Goal: Information Seeking & Learning: Learn about a topic

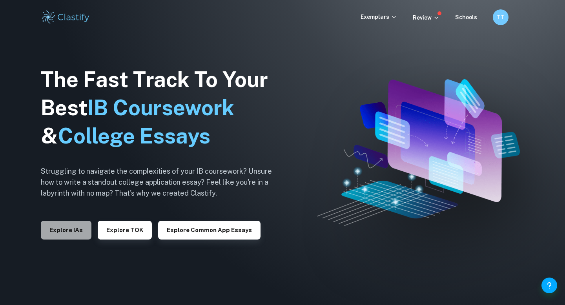
click at [78, 230] on button "Explore IAs" at bounding box center [66, 230] width 51 height 19
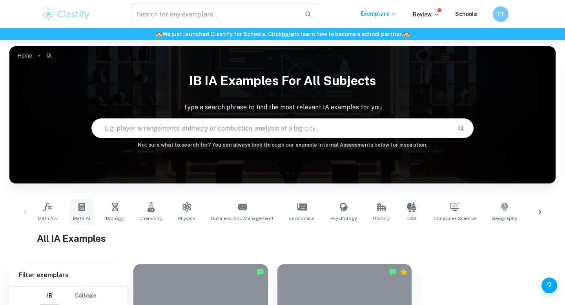
click at [82, 206] on icon at bounding box center [81, 207] width 6 height 8
click at [40, 200] on link "Math AA" at bounding box center [48, 212] width 26 height 26
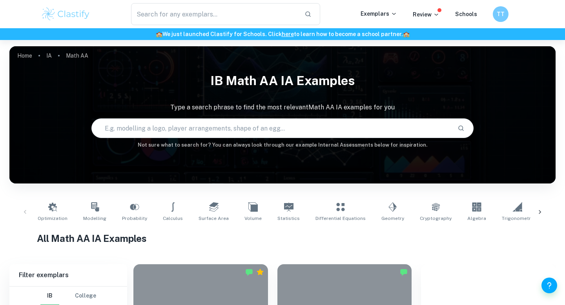
click at [193, 125] on input "text" at bounding box center [271, 128] width 359 height 22
type input "F1"
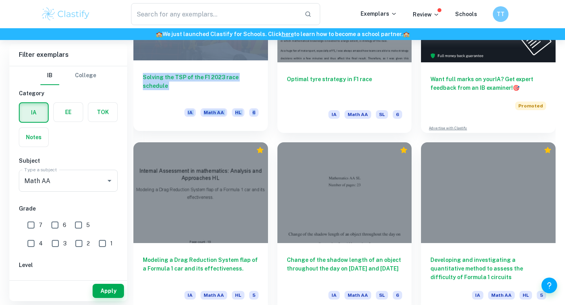
scroll to position [305, 0]
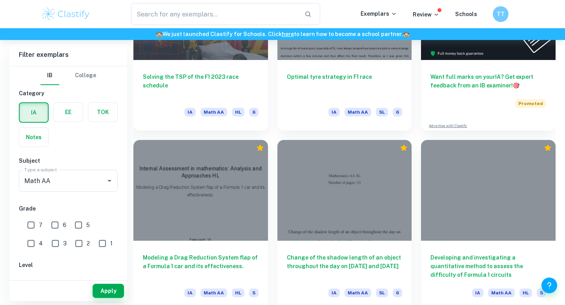
click at [273, 188] on div "Change of the shadow length of an object throughout the day on September 2 and …" at bounding box center [340, 221] width 144 height 181
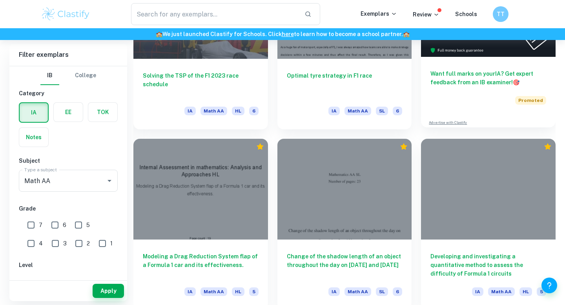
scroll to position [324, 0]
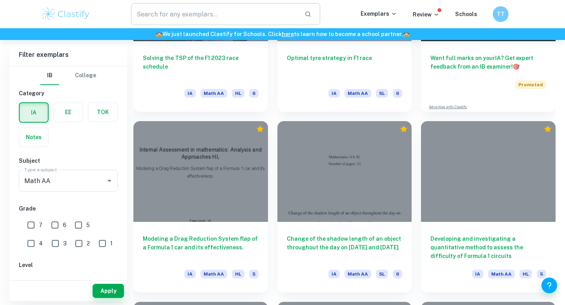
click at [252, 7] on input "text" at bounding box center [214, 14] width 167 height 22
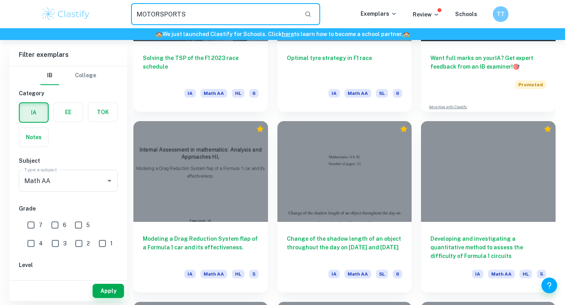
type input "MOTORSPORTS"
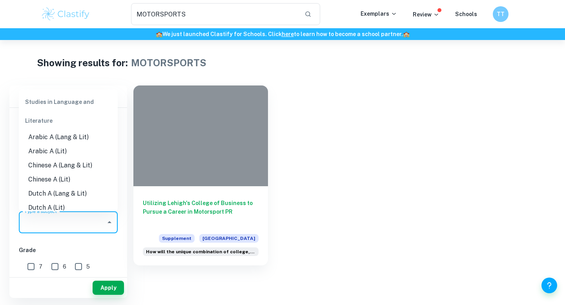
click at [98, 224] on input "Type a subject" at bounding box center [62, 222] width 80 height 15
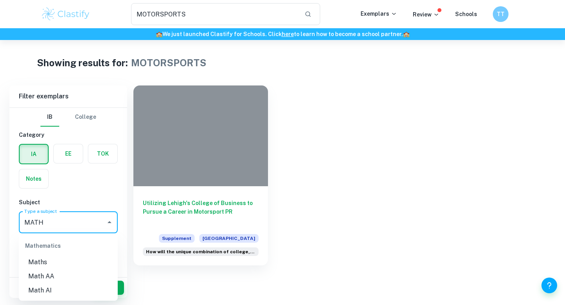
click at [78, 280] on li "Math AA" at bounding box center [68, 276] width 99 height 14
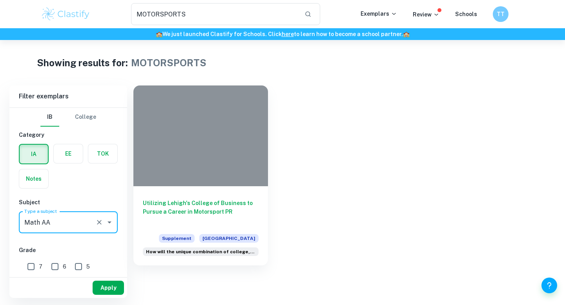
type input "Math AA"
click at [107, 283] on button "Apply" at bounding box center [108, 288] width 31 height 14
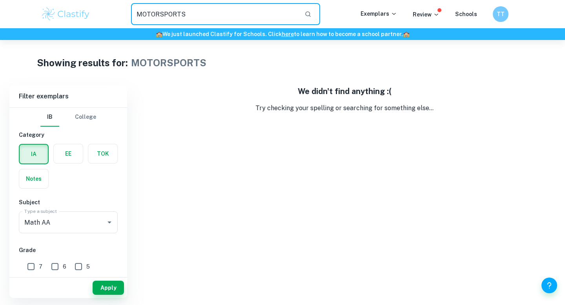
drag, startPoint x: 207, startPoint y: 19, endPoint x: 210, endPoint y: 11, distance: 8.4
click at [208, 16] on input "MOTORSPORTS" at bounding box center [214, 14] width 167 height 22
click at [210, 11] on input "Formula One" at bounding box center [214, 14] width 167 height 22
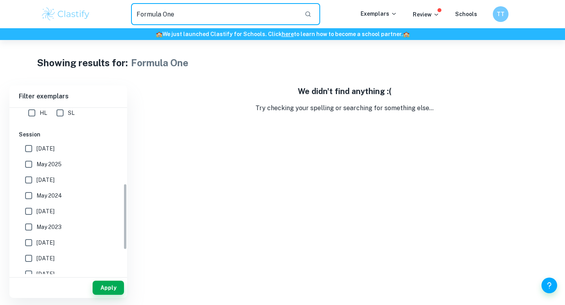
scroll to position [250, 0]
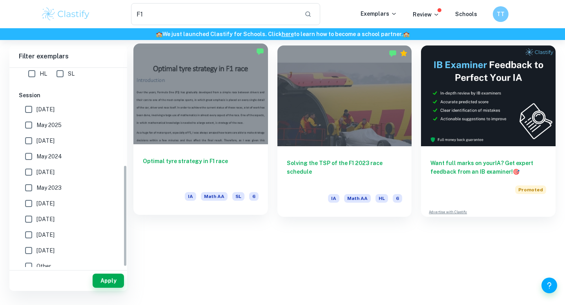
scroll to position [250, 0]
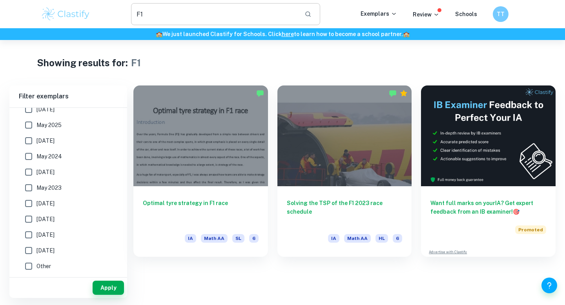
click at [182, 22] on input "F1" at bounding box center [214, 14] width 167 height 22
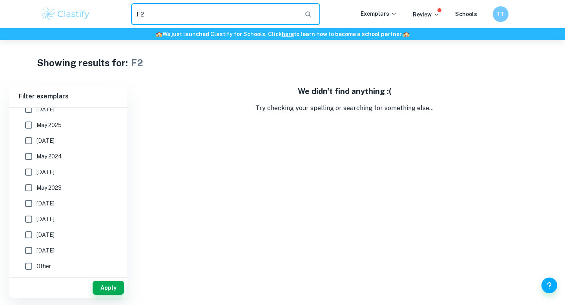
click at [182, 21] on input "F2" at bounding box center [214, 14] width 167 height 22
type input "F"
type input "MotoGP"
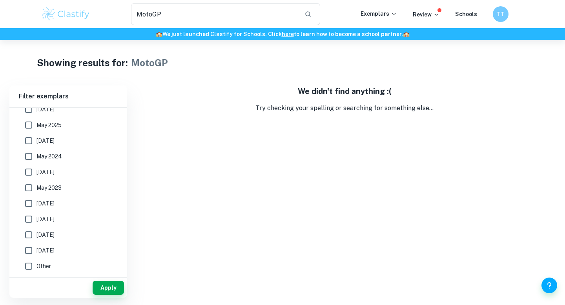
click at [88, 15] on img at bounding box center [66, 14] width 50 height 16
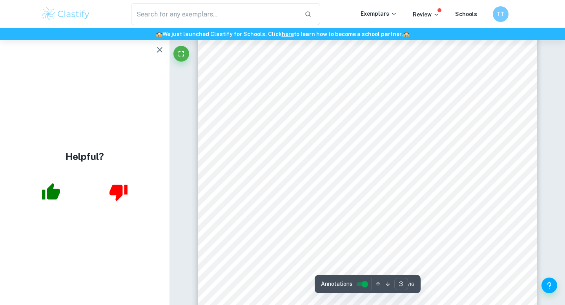
scroll to position [1079, 0]
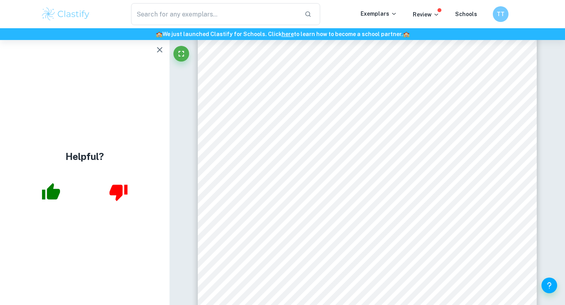
click at [231, 158] on div "3 my investigation and found out that another important factor is fuel load and…" at bounding box center [367, 228] width 339 height 479
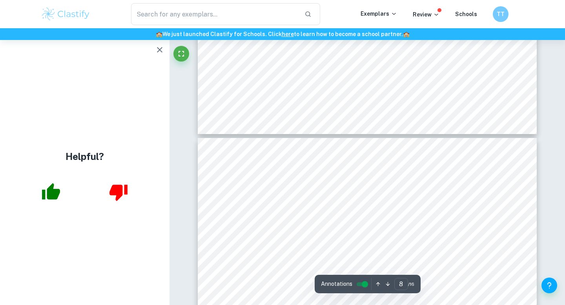
scroll to position [3345, 0]
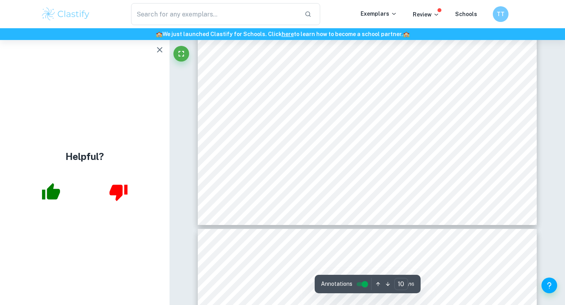
type input "11"
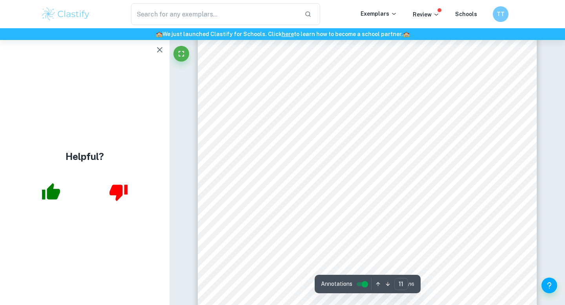
scroll to position [4924, 0]
type input "10"
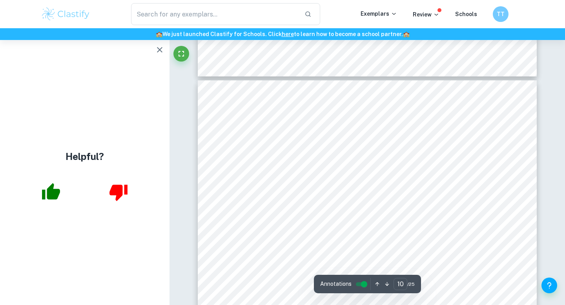
scroll to position [4380, 0]
